Goal: Check status: Check status

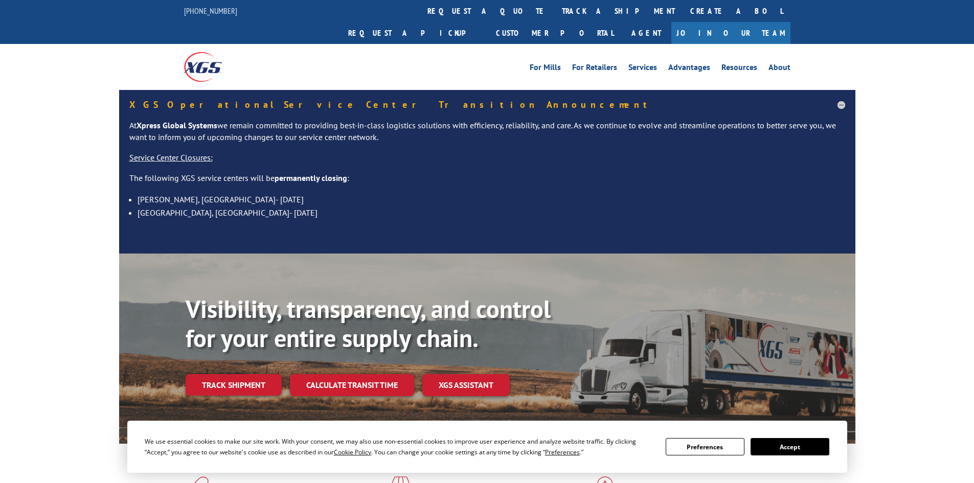
scroll to position [153, 0]
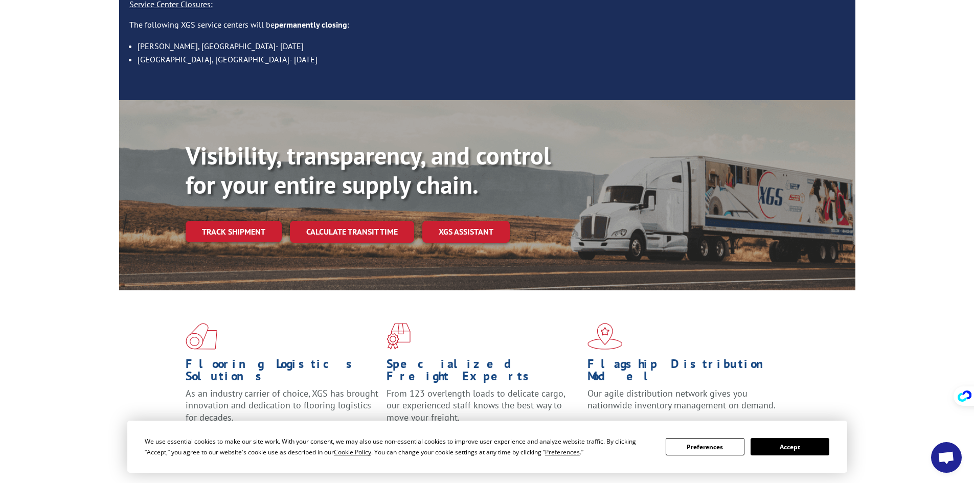
click at [782, 446] on button "Accept" at bounding box center [790, 446] width 79 height 17
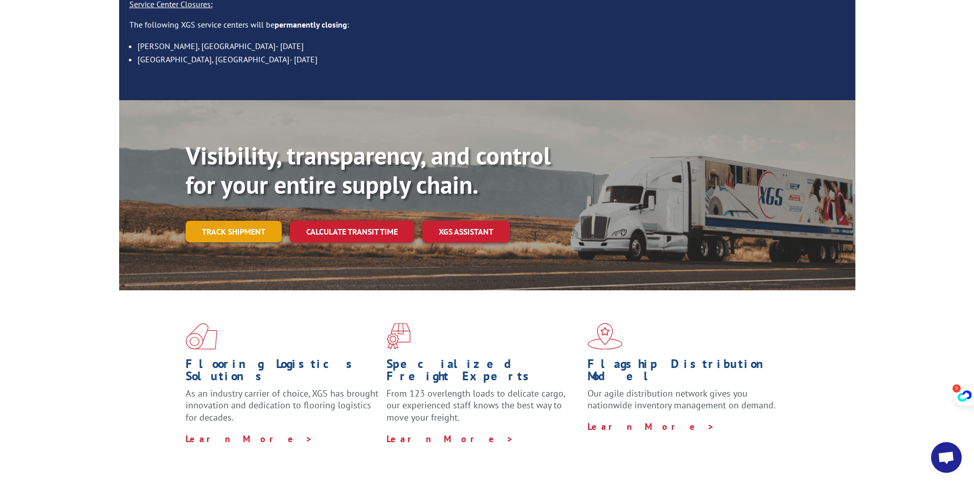
click at [269, 221] on link "Track shipment" at bounding box center [234, 231] width 96 height 21
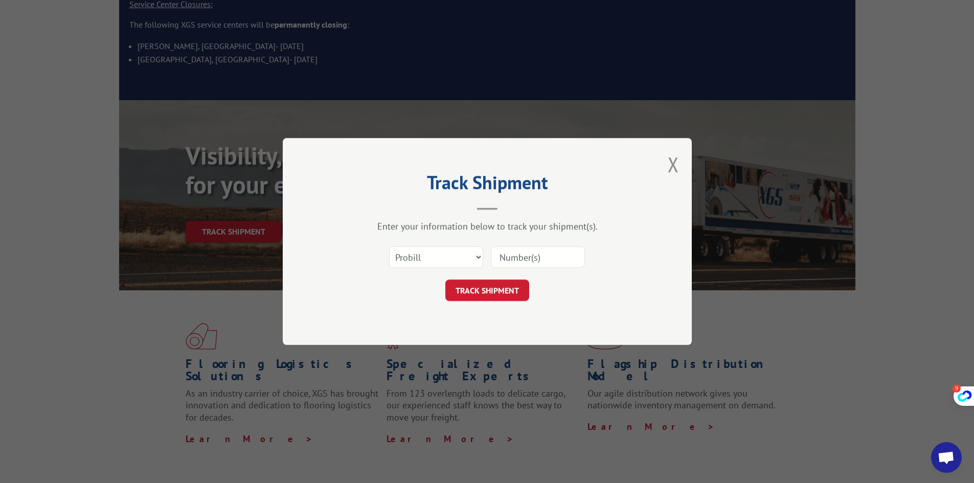
click at [552, 263] on input at bounding box center [538, 257] width 94 height 21
paste input "17409408"
type input "17409408"
drag, startPoint x: 491, startPoint y: 293, endPoint x: 518, endPoint y: 298, distance: 27.0
click at [491, 293] on button "TRACK SHIPMENT" at bounding box center [488, 290] width 84 height 21
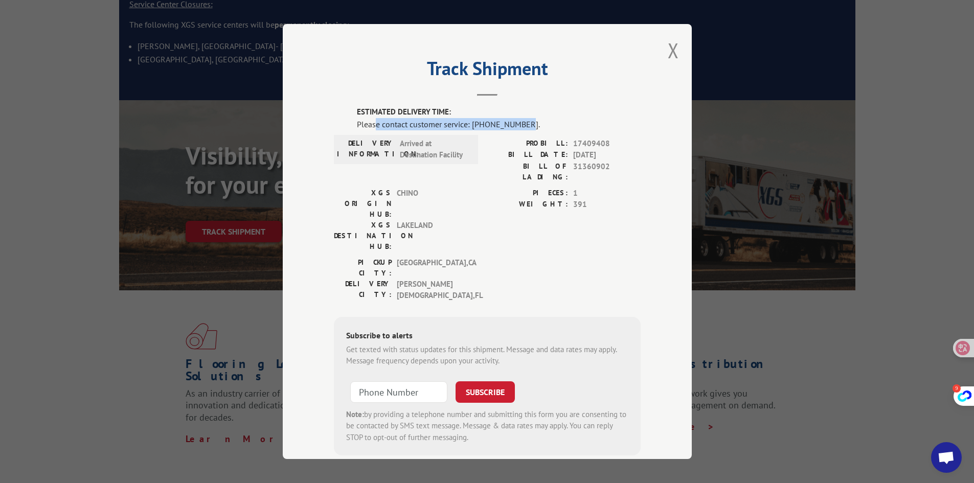
drag, startPoint x: 373, startPoint y: 124, endPoint x: 519, endPoint y: 128, distance: 145.8
click at [519, 128] on div "Please contact customer service: [PHONE_NUMBER]." at bounding box center [499, 124] width 284 height 12
click at [457, 161] on div "DELIVERY INFORMATION: Arrived at Destination Facility" at bounding box center [406, 149] width 144 height 29
drag, startPoint x: 601, startPoint y: 152, endPoint x: 526, endPoint y: 142, distance: 75.3
click at [526, 142] on div "PROBILL: 17409408 BILL DATE: [DATE] BILL OF LADING: 31360902" at bounding box center [563, 160] width 153 height 45
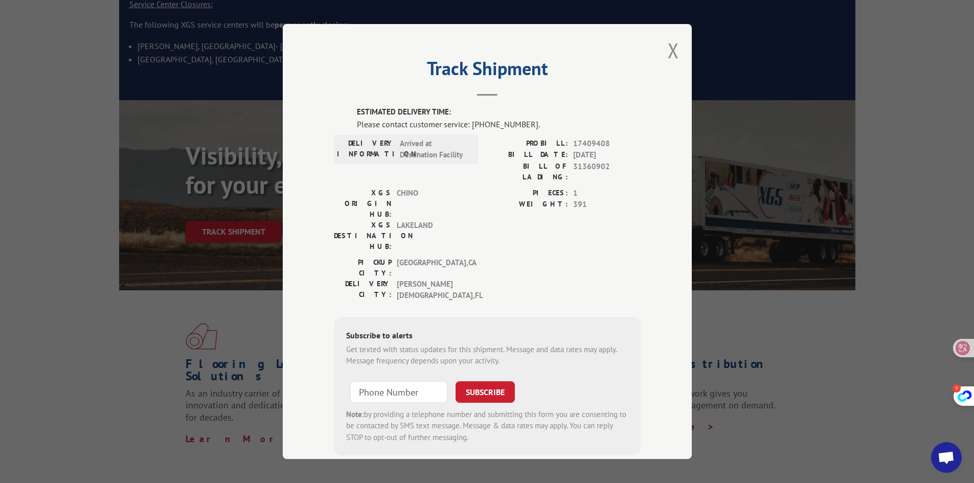
click at [590, 153] on span "[DATE]" at bounding box center [607, 155] width 68 height 12
drag, startPoint x: 621, startPoint y: 157, endPoint x: 519, endPoint y: 152, distance: 101.9
click at [519, 152] on div "BILL DATE: [DATE]" at bounding box center [563, 155] width 153 height 12
click at [595, 169] on span "31360902" at bounding box center [607, 171] width 68 height 21
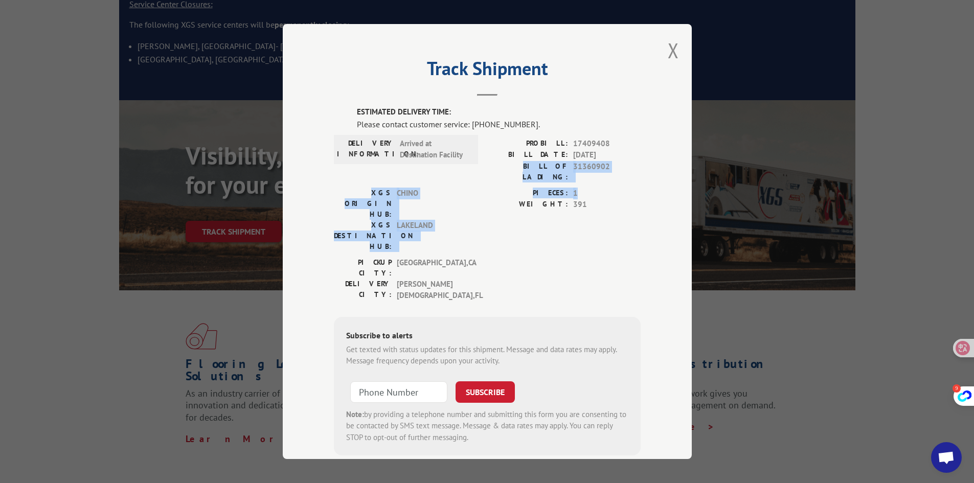
drag, startPoint x: 607, startPoint y: 186, endPoint x: 593, endPoint y: 193, distance: 15.3
click at [508, 172] on div "ESTIMATED DELIVERY TIME: Please contact customer service: [PHONE_NUMBER]. DELIV…" at bounding box center [487, 280] width 307 height 349
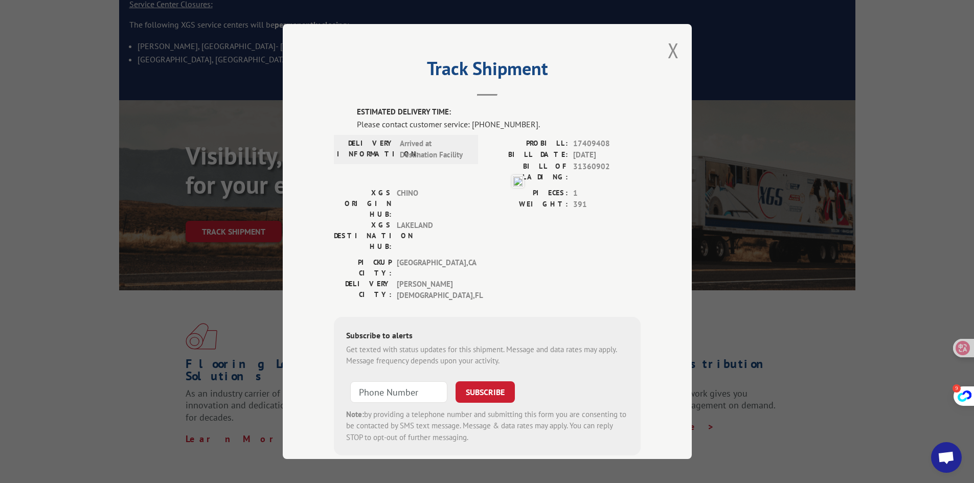
click at [619, 200] on span "391" at bounding box center [607, 205] width 68 height 12
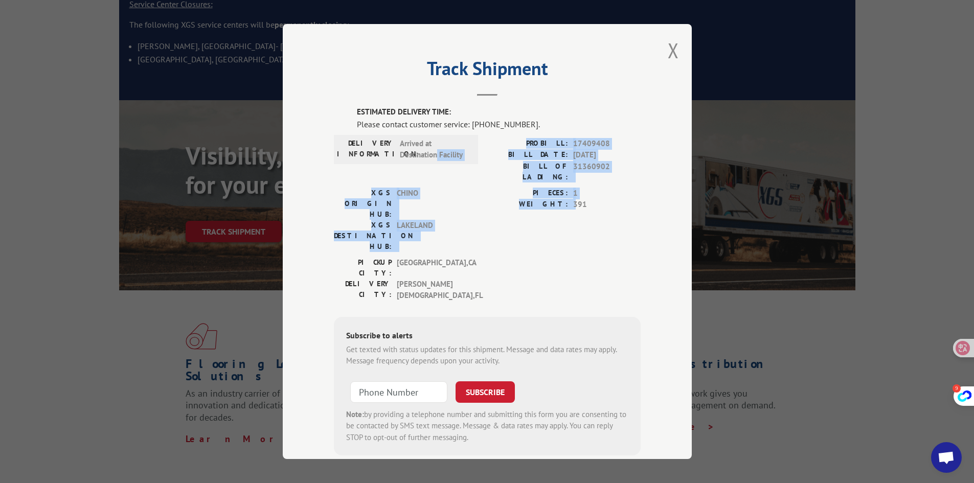
drag, startPoint x: 571, startPoint y: 194, endPoint x: 434, endPoint y: 166, distance: 139.4
click at [434, 166] on div "ESTIMATED DELIVERY TIME: Please contact customer service: [PHONE_NUMBER]. DELIV…" at bounding box center [487, 280] width 307 height 349
click at [565, 199] on div "WEIGHT: 391" at bounding box center [563, 205] width 153 height 12
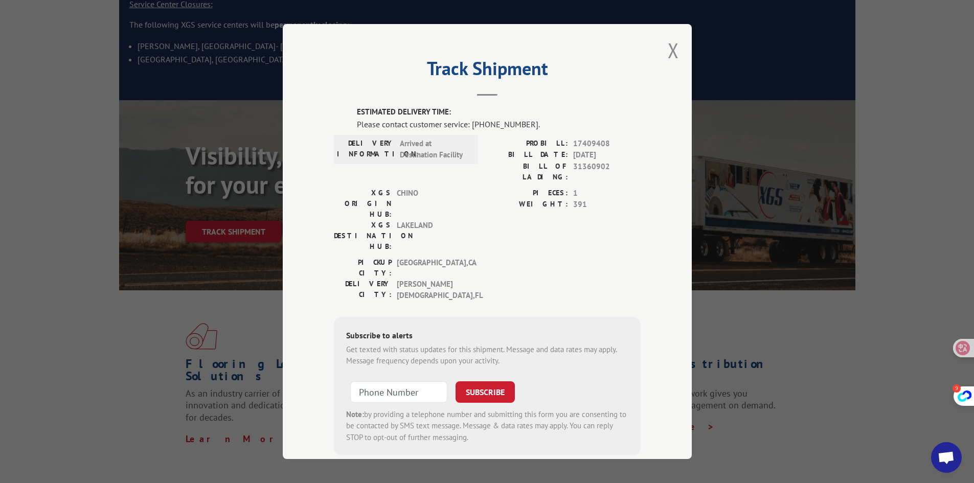
type input "+1 (___) ___-____"
click at [376, 382] on input "+1 (___) ___-____" at bounding box center [398, 392] width 97 height 21
paste input "813) 504-1419"
type input "[PHONE_NUMBER]"
drag, startPoint x: 460, startPoint y: 330, endPoint x: 473, endPoint y: 331, distance: 12.3
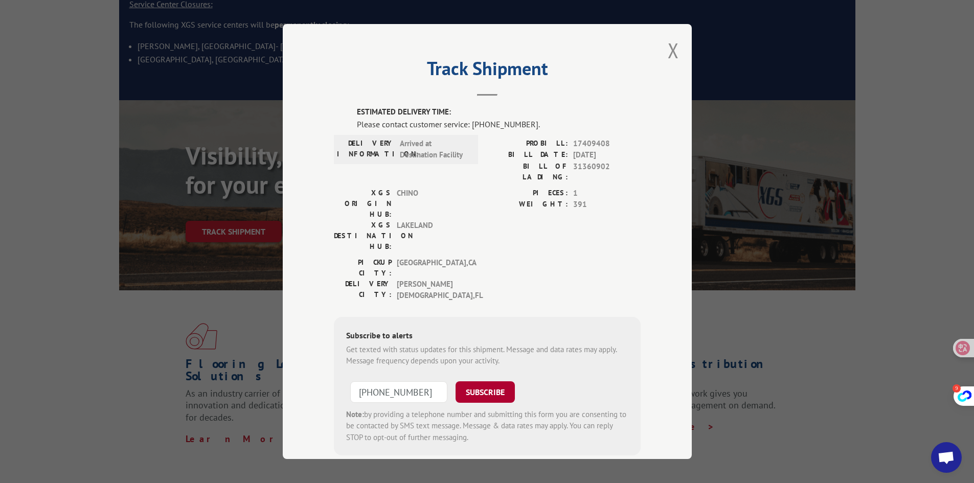
click at [460, 382] on button "SUBSCRIBE" at bounding box center [485, 392] width 59 height 21
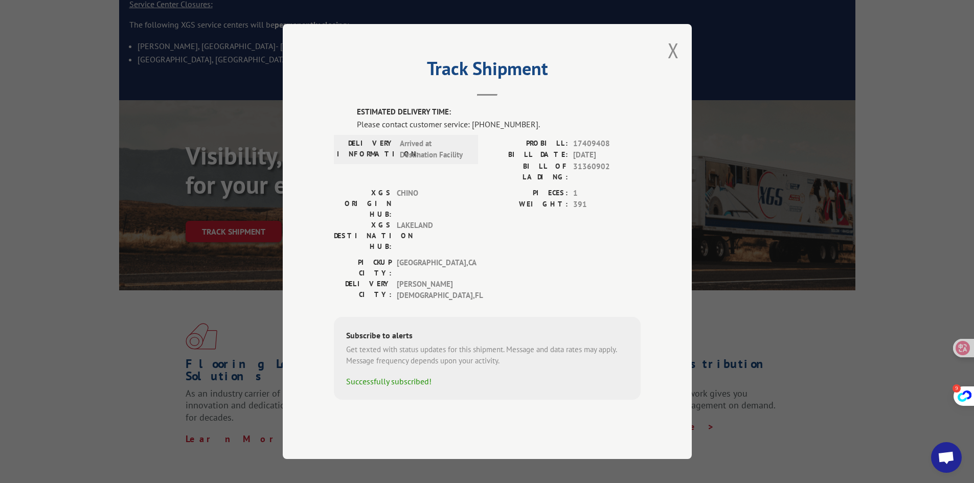
drag, startPoint x: 538, startPoint y: 152, endPoint x: 530, endPoint y: 152, distance: 7.7
click at [532, 130] on div "Please contact customer service: [PHONE_NUMBER]." at bounding box center [499, 124] width 284 height 12
drag, startPoint x: 472, startPoint y: 151, endPoint x: 524, endPoint y: 149, distance: 52.2
click at [524, 130] on div "Please contact customer service: [PHONE_NUMBER]." at bounding box center [499, 124] width 284 height 12
copy div "[PHONE_NUMBER]"
